Goal: Navigation & Orientation: Find specific page/section

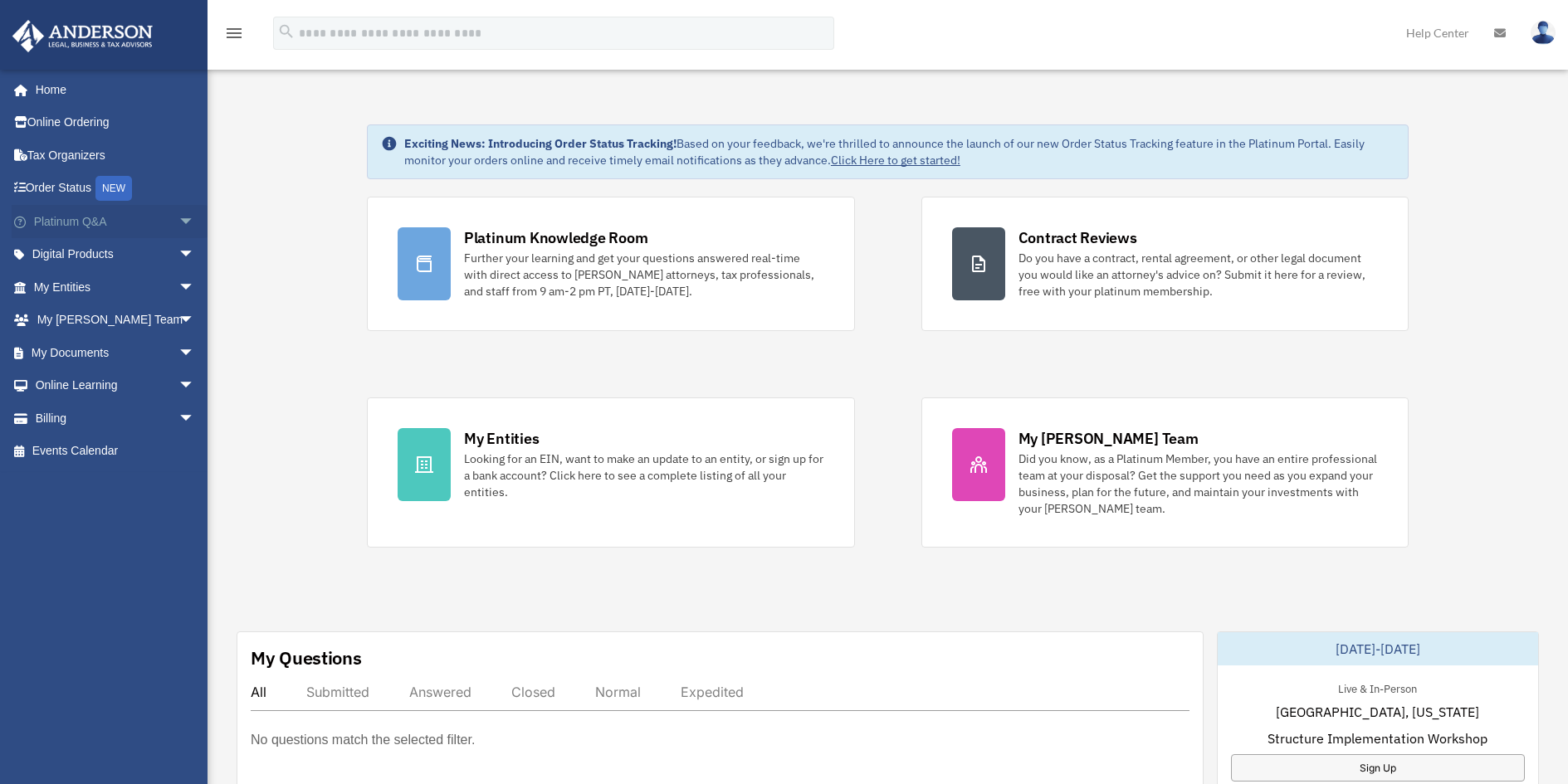
click at [178, 219] on span "arrow_drop_down" at bounding box center [194, 222] width 33 height 34
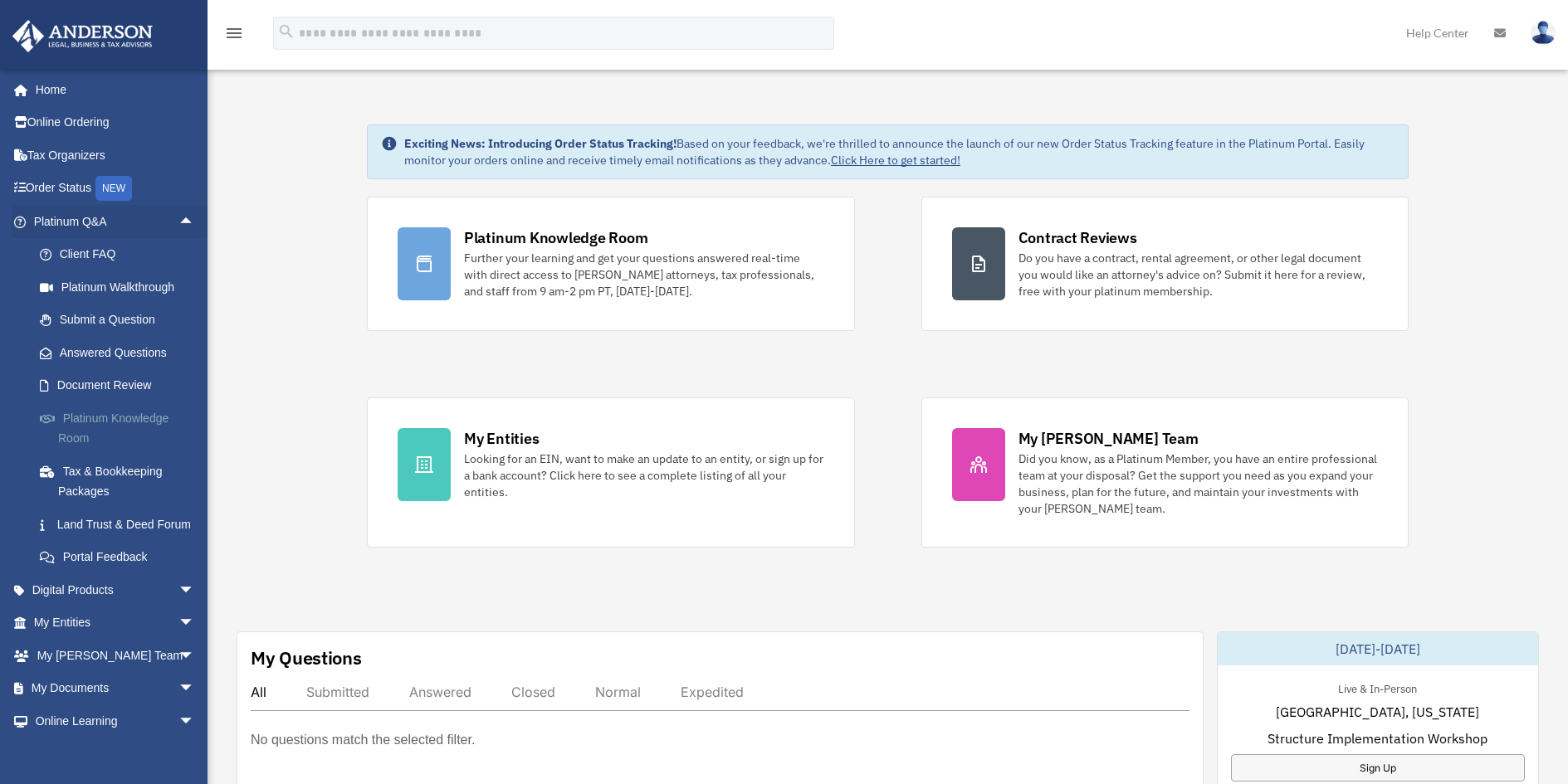
click at [84, 418] on link "Platinum Knowledge Room" at bounding box center [121, 428] width 197 height 53
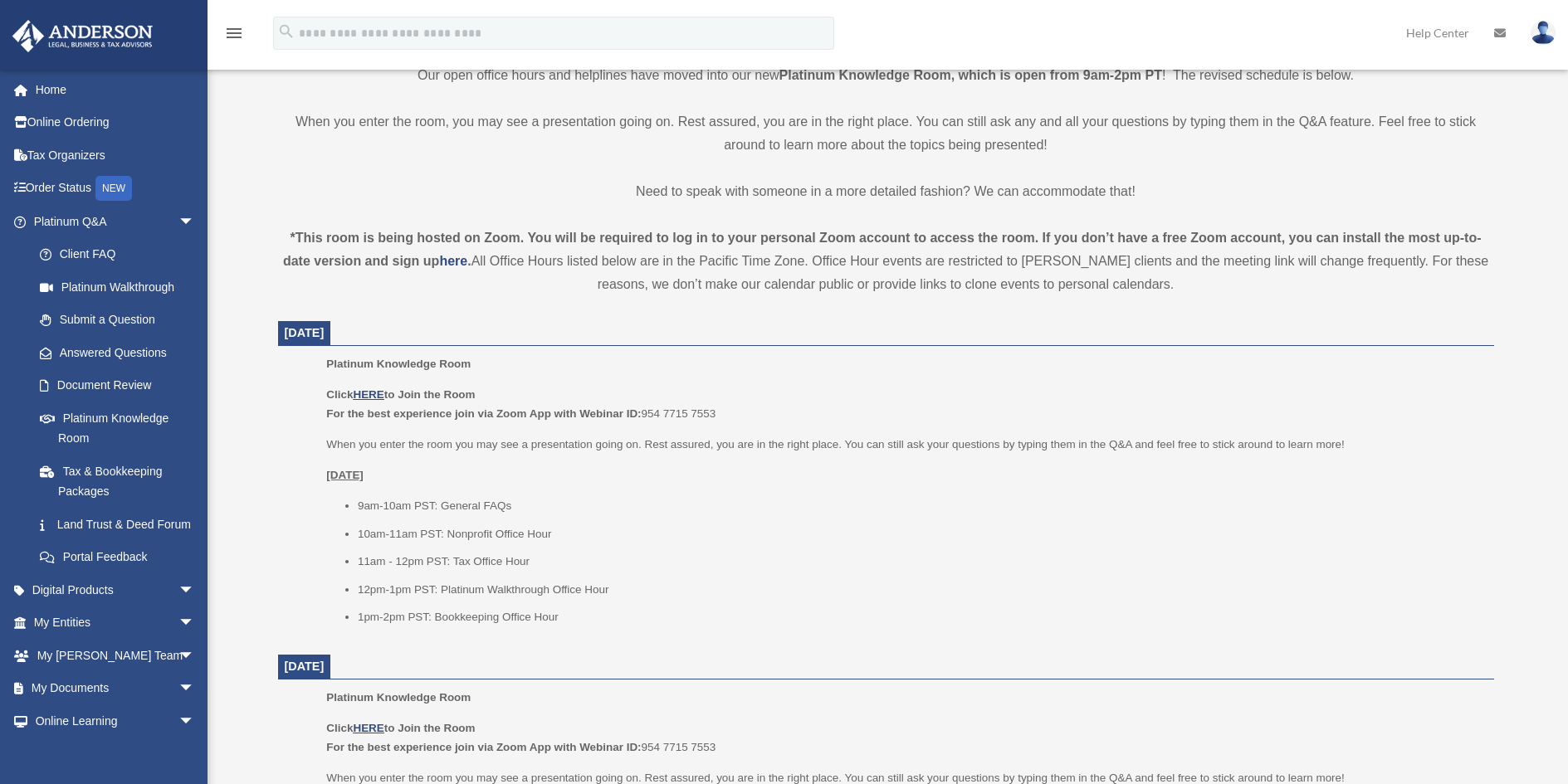
scroll to position [498, 0]
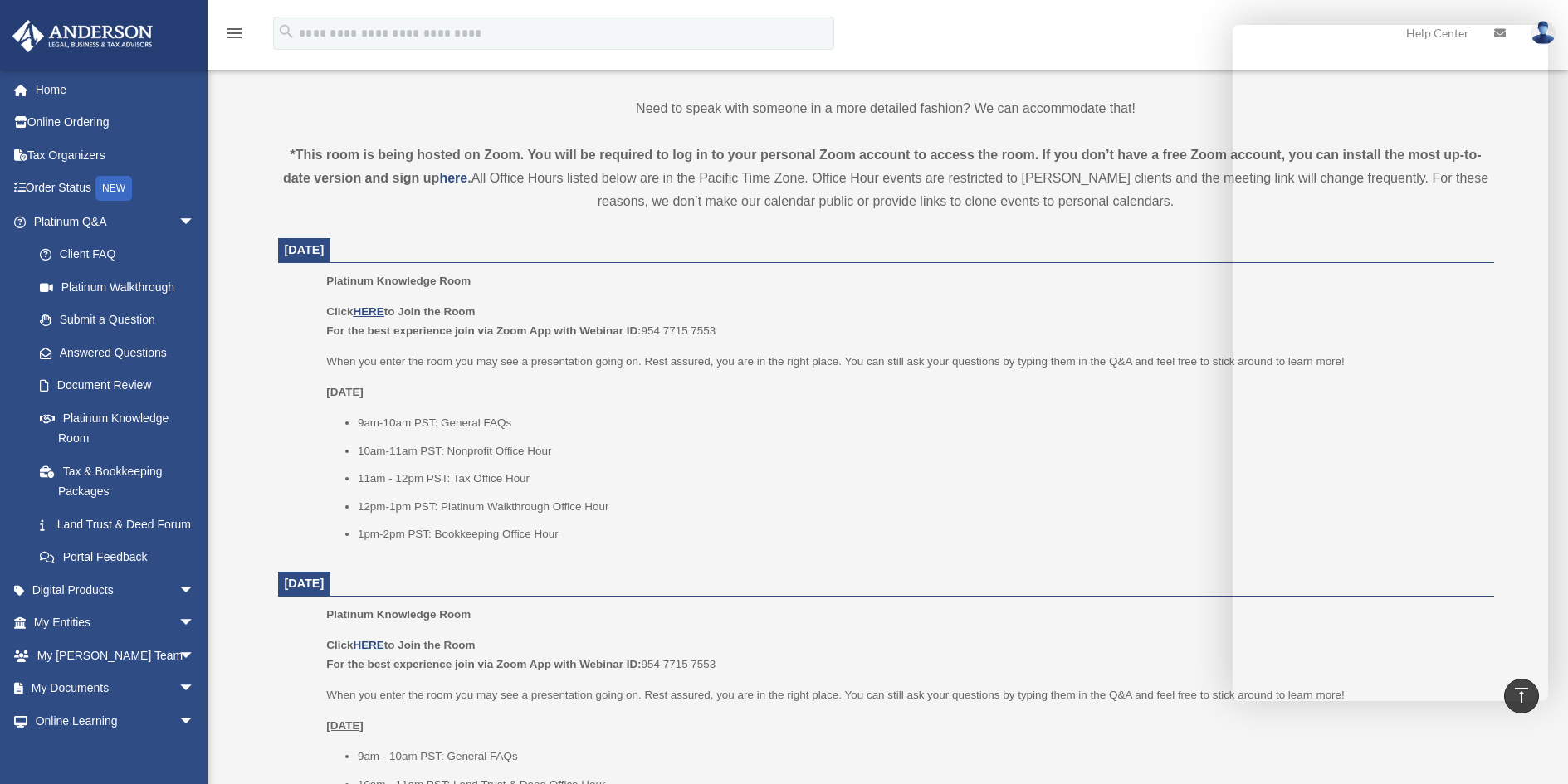
click at [901, 459] on li "10am-11am PST: Nonprofit Office Hour" at bounding box center [920, 452] width 1125 height 20
click at [1089, 511] on li "12pm-1pm PST: Platinum Walkthrough Office Hour" at bounding box center [920, 507] width 1125 height 20
click at [365, 310] on u "HERE" at bounding box center [368, 311] width 31 height 12
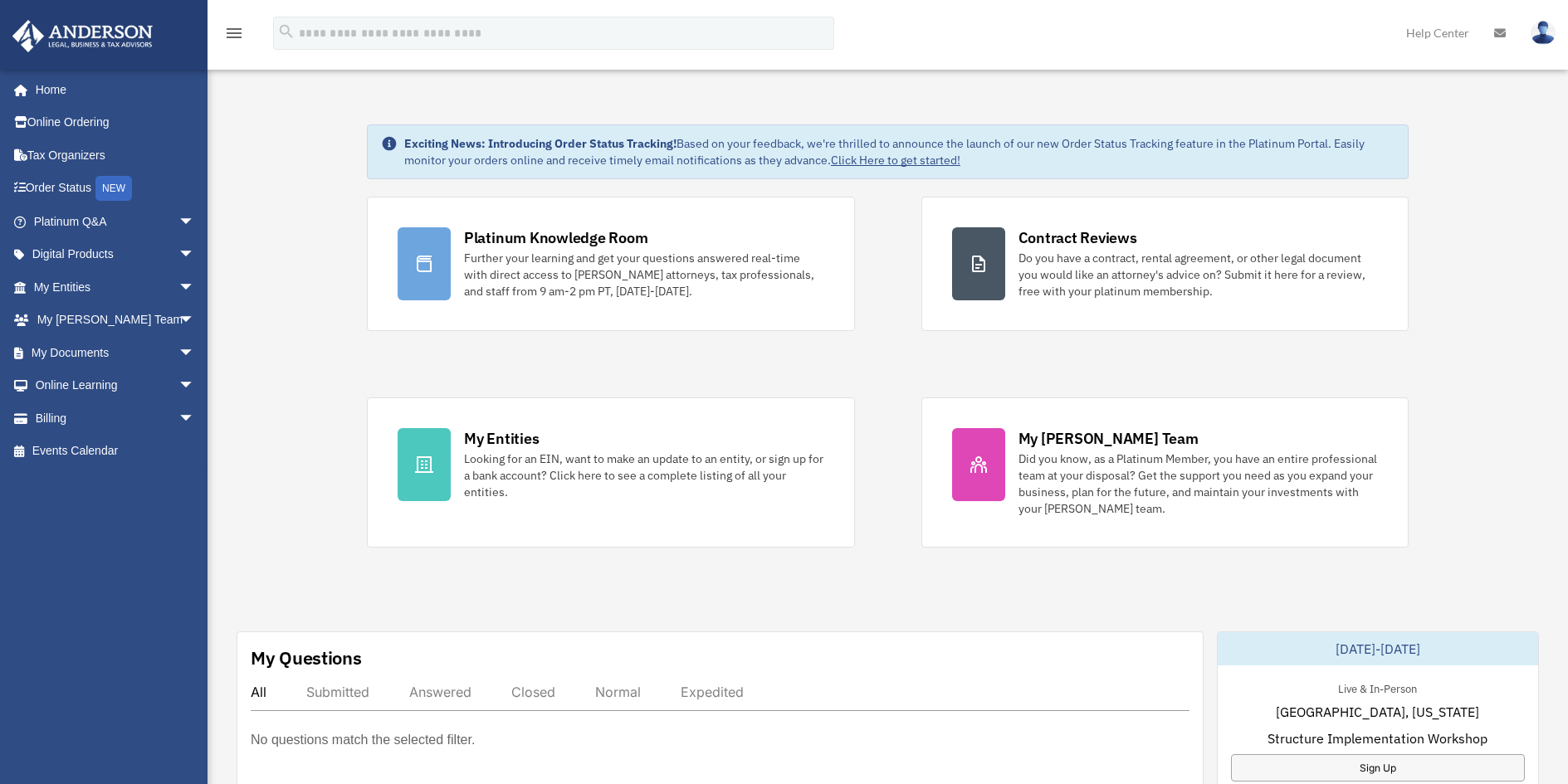
click at [1546, 31] on img at bounding box center [1542, 33] width 25 height 24
click at [1546, 21] on img at bounding box center [1542, 33] width 25 height 24
click at [178, 217] on span "arrow_drop_down" at bounding box center [194, 222] width 33 height 34
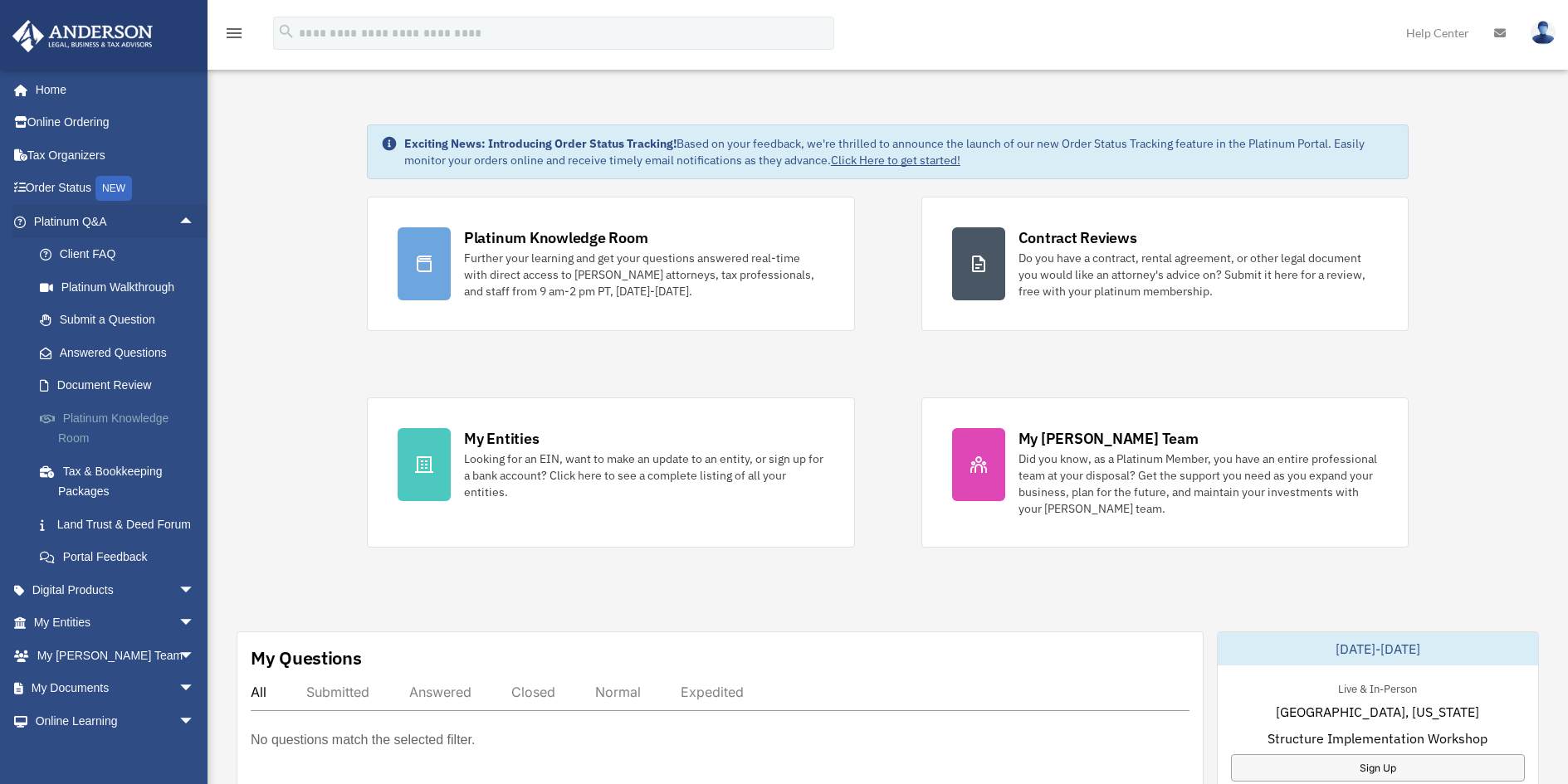
click at [110, 415] on link "Platinum Knowledge Room" at bounding box center [121, 428] width 197 height 53
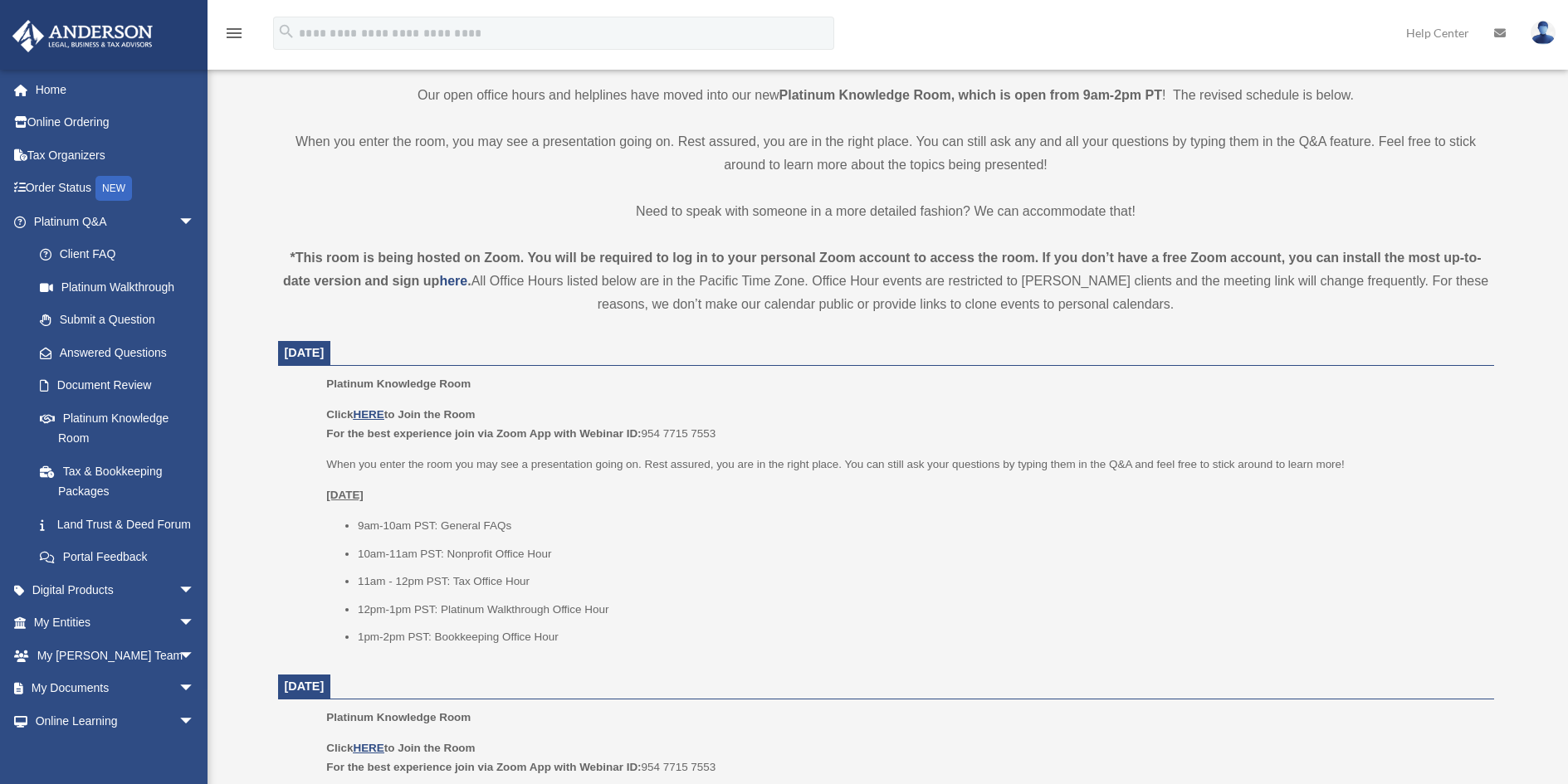
scroll to position [415, 0]
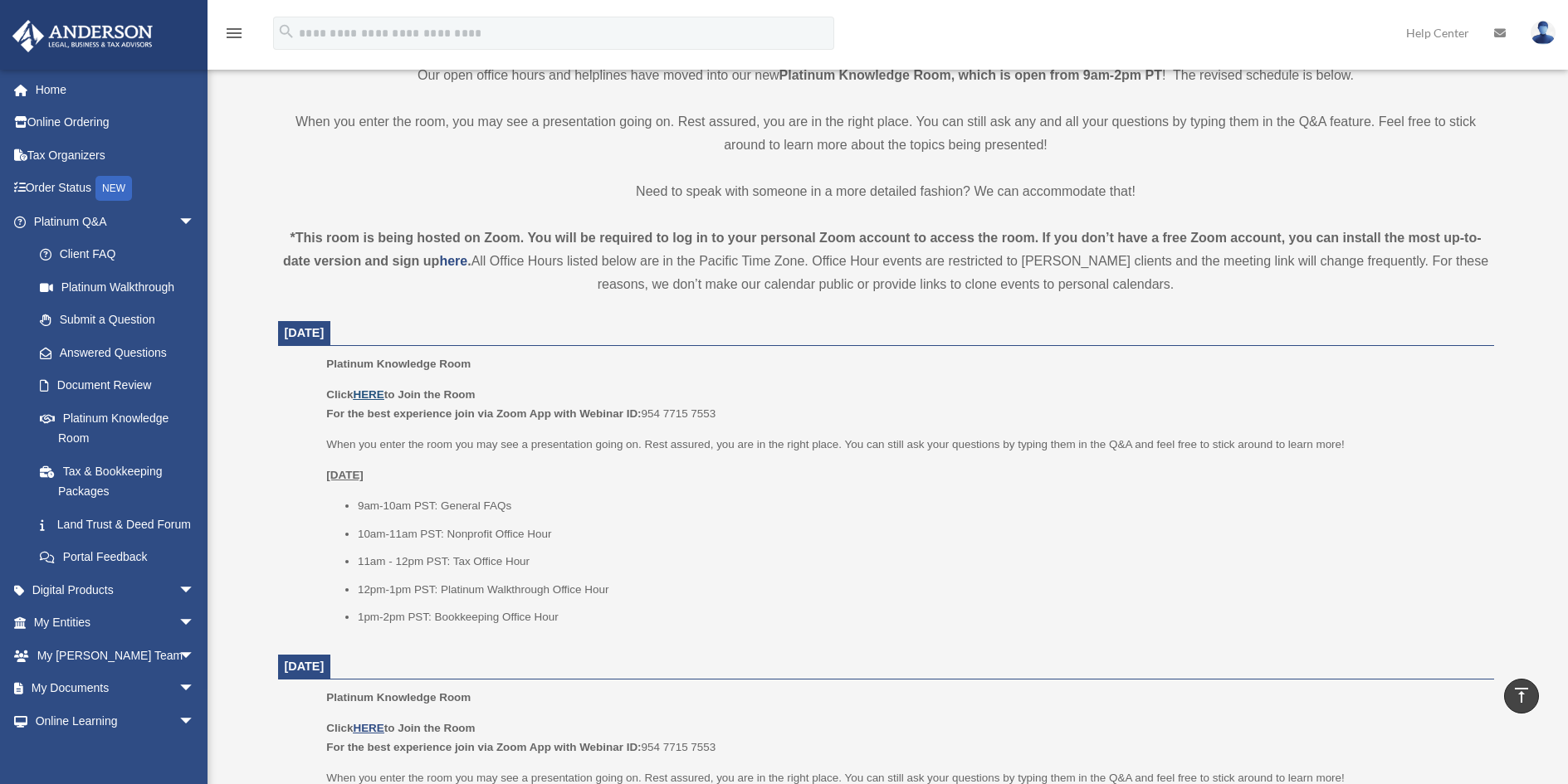
click at [369, 395] on u "HERE" at bounding box center [368, 394] width 31 height 12
